Goal: Transaction & Acquisition: Download file/media

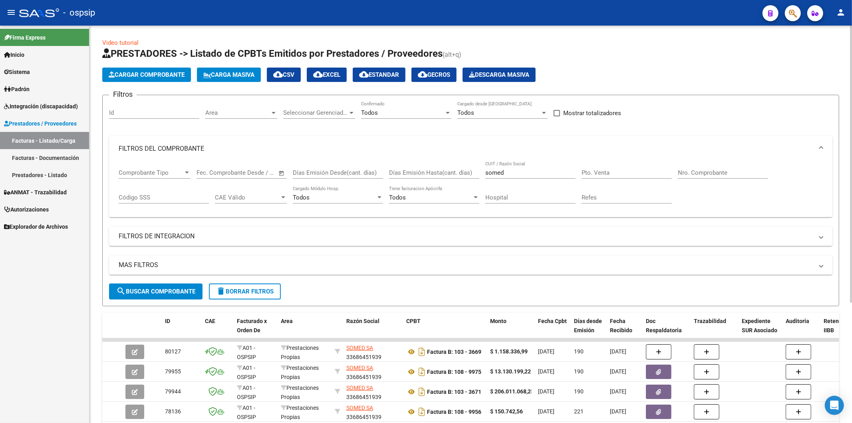
click at [721, 175] on input "Nro. Comprobante" at bounding box center [723, 172] width 90 height 7
click at [520, 173] on input "somed" at bounding box center [531, 172] width 90 height 7
type input "s"
click at [702, 174] on input "Nro. Comprobante" at bounding box center [723, 172] width 90 height 7
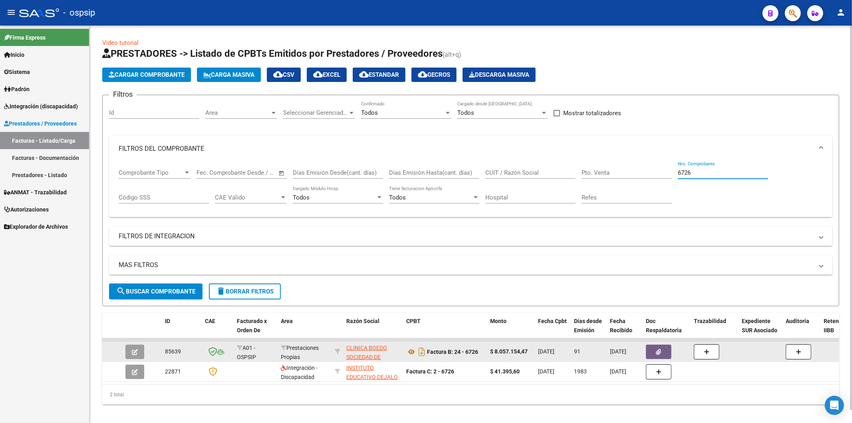
type input "6726"
click at [658, 349] on icon "button" at bounding box center [659, 352] width 5 height 6
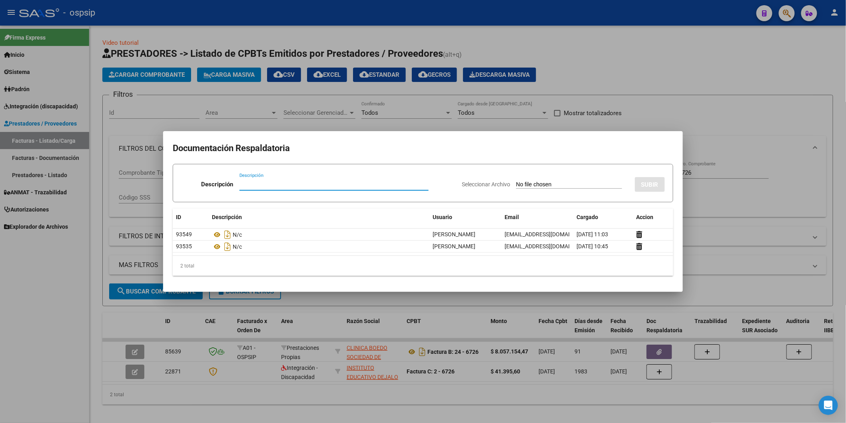
click at [305, 187] on input "Descripción" at bounding box center [333, 184] width 189 height 7
type input "n/d"
click at [539, 185] on input "Seleccionar Archivo" at bounding box center [569, 185] width 106 height 8
type input "C:\fakepath\Nota de DébitoB002800000103.pdf"
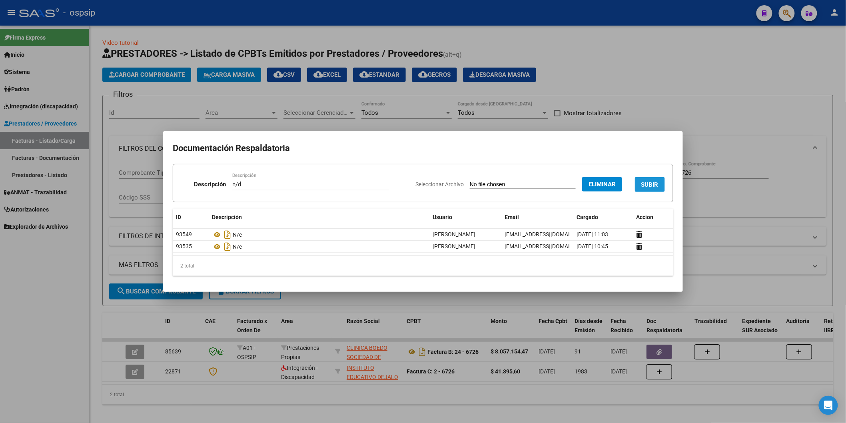
click at [657, 186] on span "SUBIR" at bounding box center [649, 184] width 17 height 7
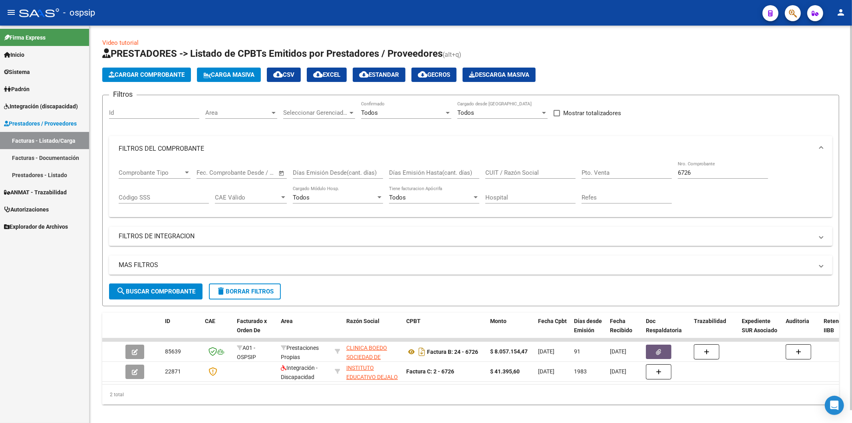
click at [706, 173] on input "6726" at bounding box center [723, 172] width 90 height 7
type input "6"
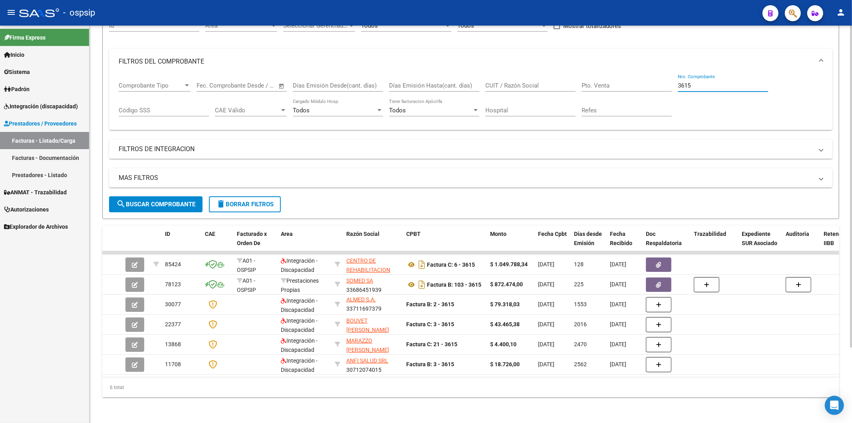
click at [703, 82] on input "3615" at bounding box center [723, 85] width 90 height 7
type input "3"
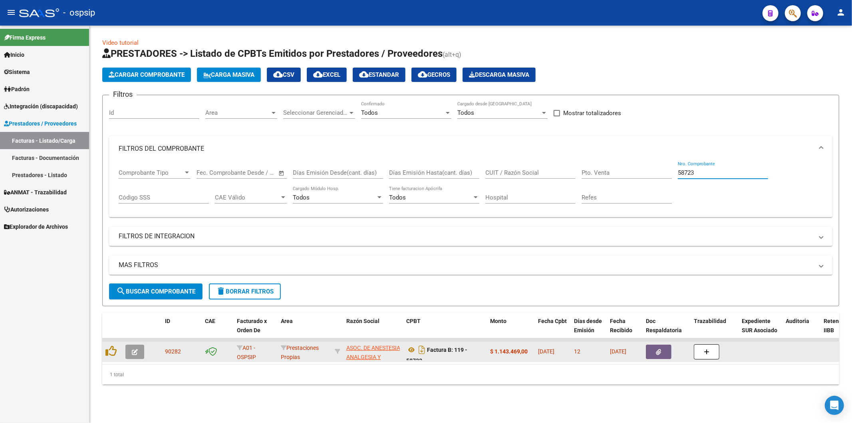
type input "58723"
click at [661, 351] on icon "button" at bounding box center [659, 352] width 5 height 6
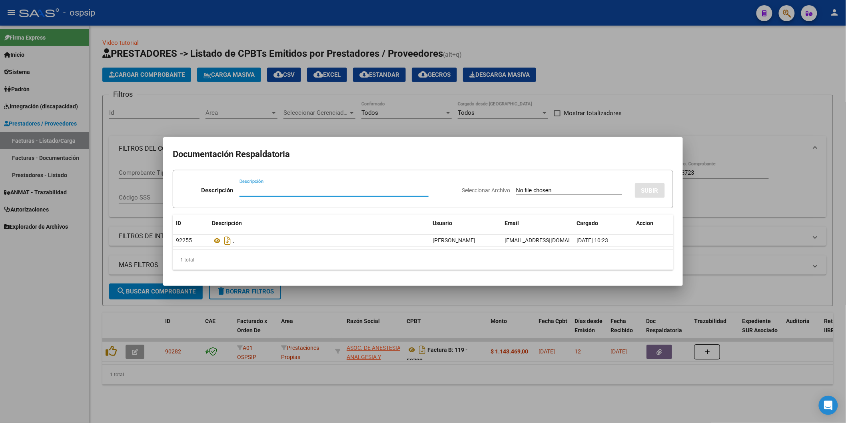
click at [556, 192] on input "Seleccionar Archivo" at bounding box center [569, 191] width 106 height 8
type input "C:\fakepath\Factura - 2025-10-07T133039.664.pdf"
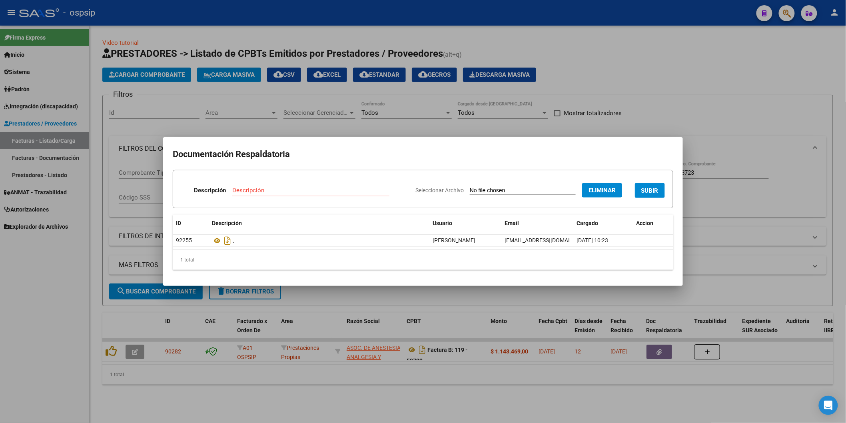
click at [297, 193] on input "Descripción" at bounding box center [310, 190] width 157 height 7
type input "N/C"
click at [654, 196] on button "SUBIR" at bounding box center [650, 190] width 30 height 15
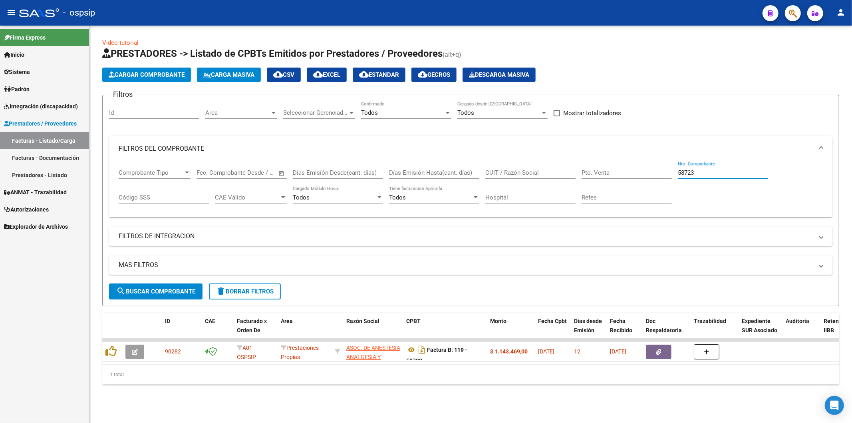
click at [714, 174] on input "58723" at bounding box center [723, 172] width 90 height 7
type input "5"
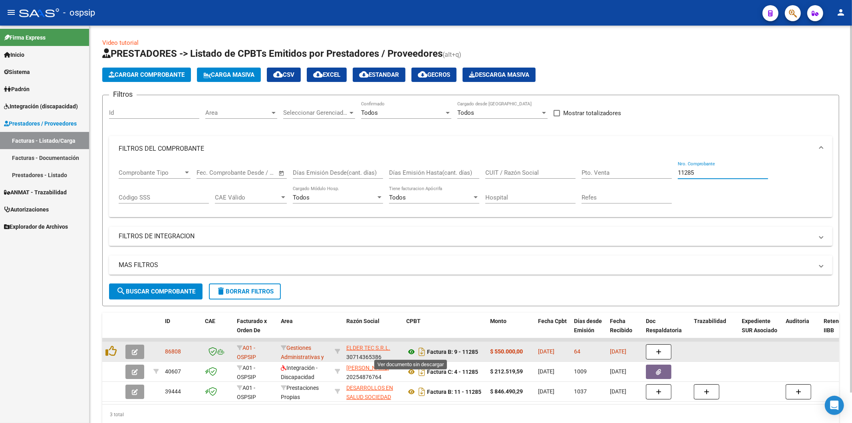
click at [414, 354] on icon at bounding box center [411, 352] width 10 height 10
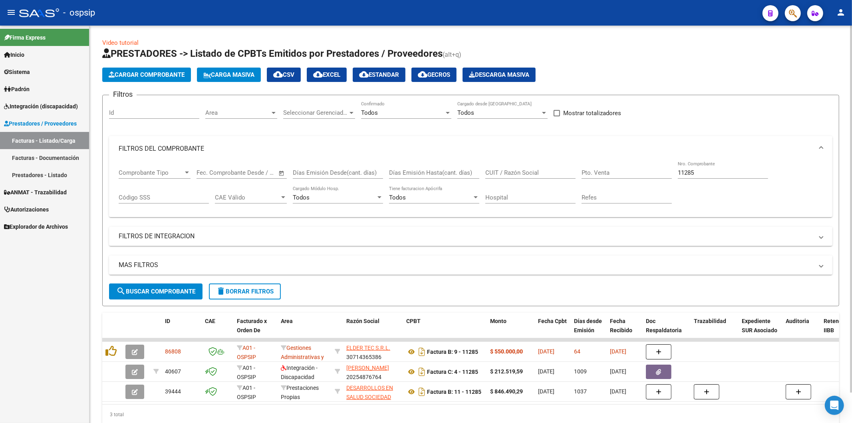
click at [716, 173] on input "11285" at bounding box center [723, 172] width 90 height 7
click at [706, 173] on input "11285" at bounding box center [723, 172] width 90 height 7
type input "1"
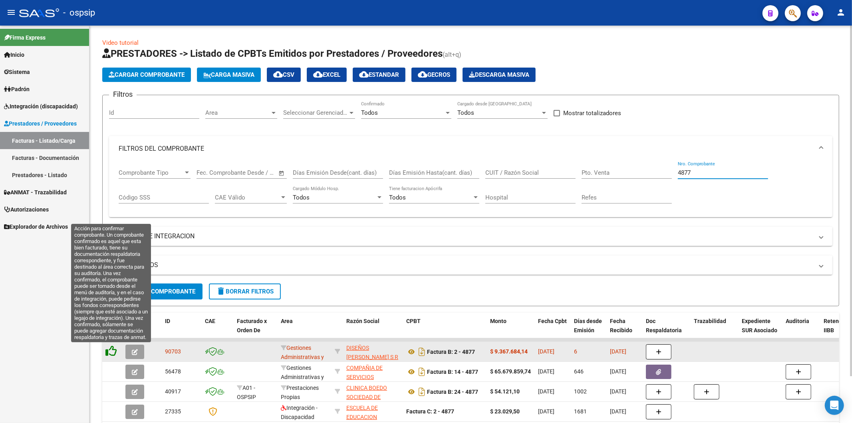
click at [110, 350] on icon at bounding box center [111, 350] width 11 height 11
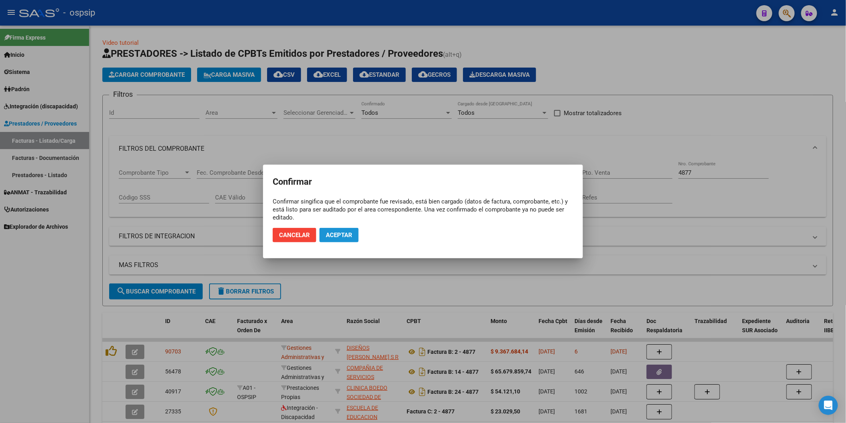
click at [346, 233] on span "Aceptar" at bounding box center [339, 234] width 26 height 7
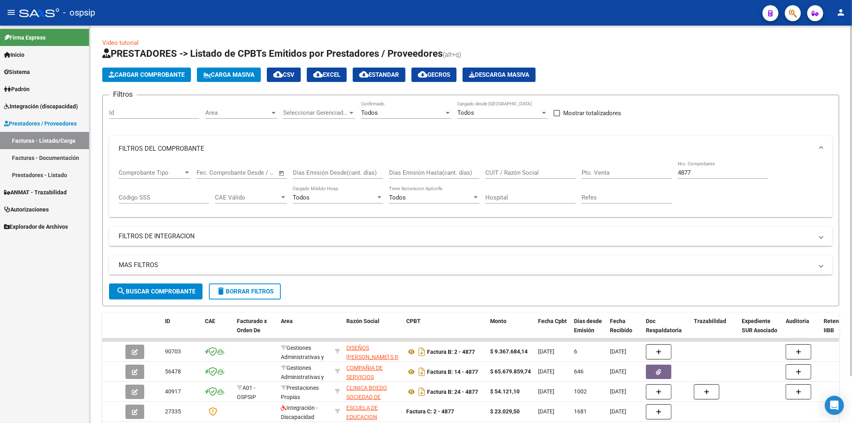
click at [720, 175] on input "4877" at bounding box center [723, 172] width 90 height 7
type input "4"
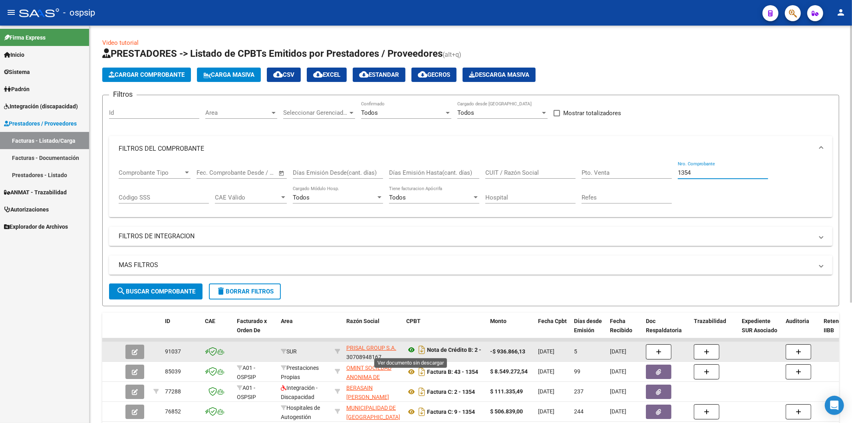
type input "1354"
click at [412, 349] on icon at bounding box center [411, 350] width 10 height 10
